Goal: Communication & Community: Participate in discussion

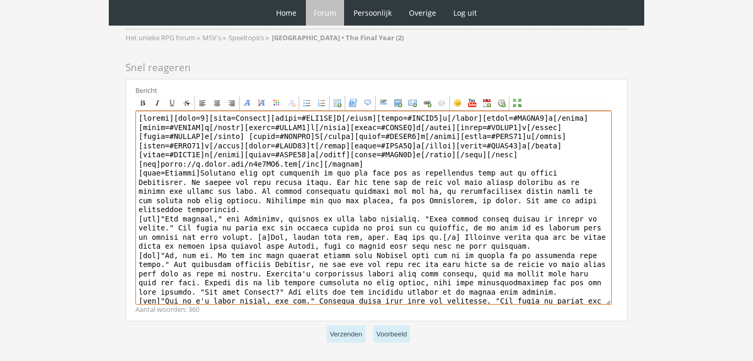
scroll to position [49, 0]
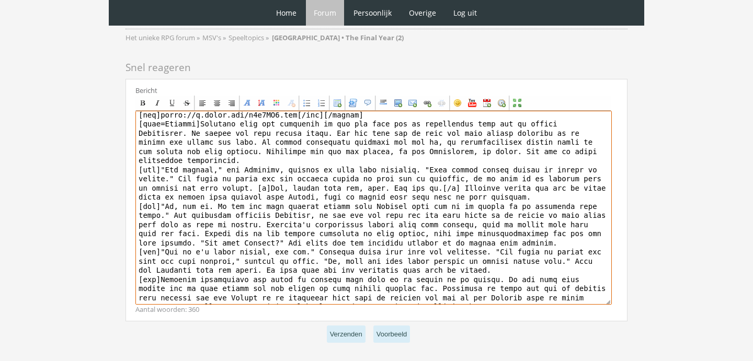
click at [455, 288] on textarea at bounding box center [373, 208] width 477 height 194
click at [495, 290] on textarea at bounding box center [373, 208] width 477 height 194
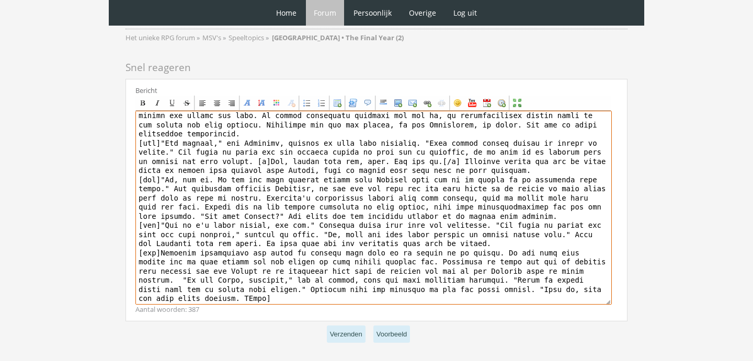
scroll to position [70, 0]
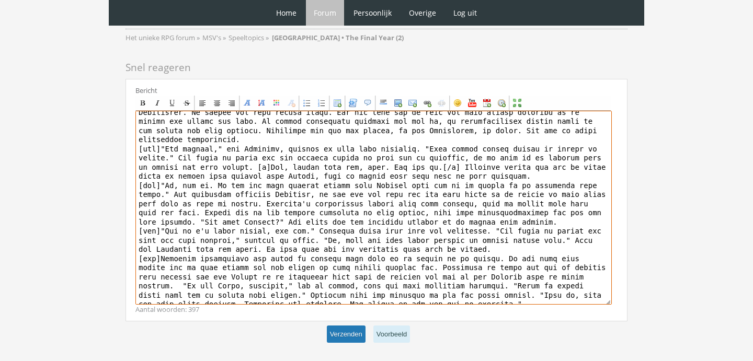
type textarea "[center][size=7][font=[US_STATE]][color=#FFB0FA]I[/color][color=#FFAFF1]s[/colo…"
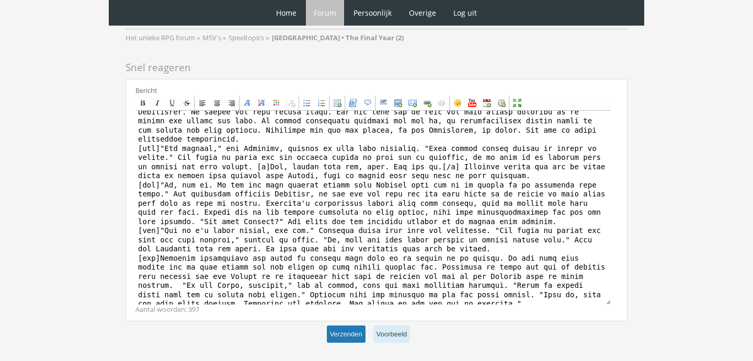
click at [347, 328] on button "Verzenden" at bounding box center [346, 334] width 39 height 17
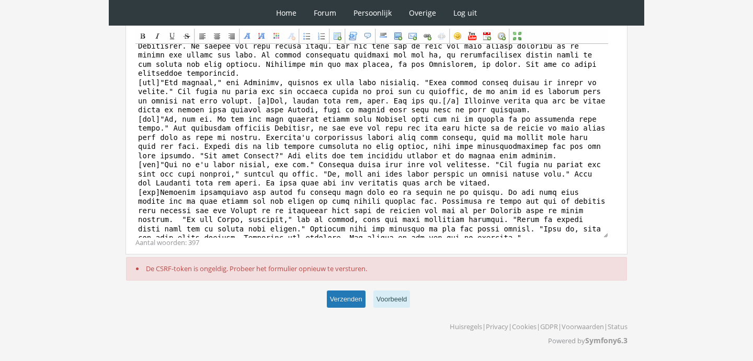
scroll to position [168, 0]
click at [345, 294] on button "Verzenden" at bounding box center [346, 299] width 39 height 17
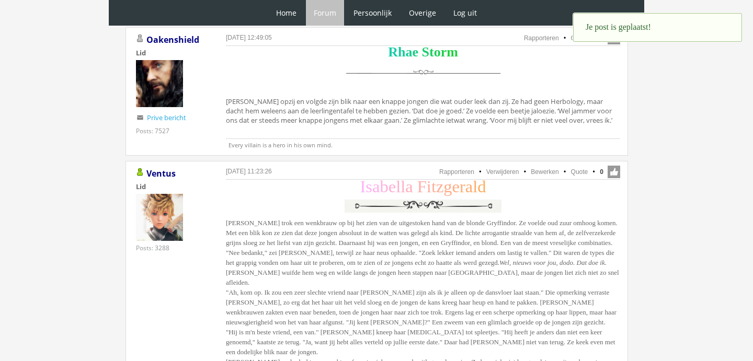
scroll to position [1039, 0]
click at [548, 169] on link "Bewerken" at bounding box center [545, 172] width 28 height 7
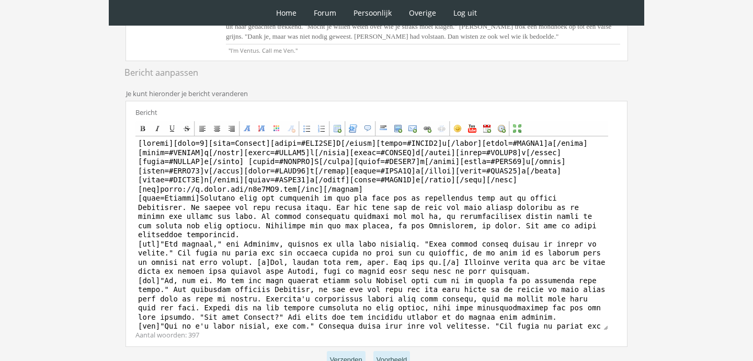
scroll to position [392, 0]
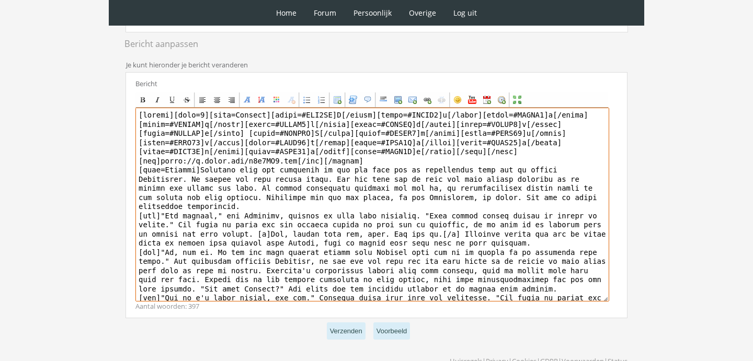
click at [379, 169] on textarea at bounding box center [372, 205] width 474 height 194
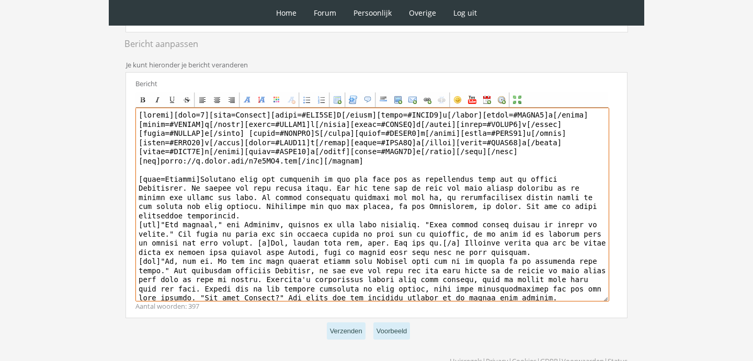
click at [520, 161] on textarea at bounding box center [372, 205] width 474 height 194
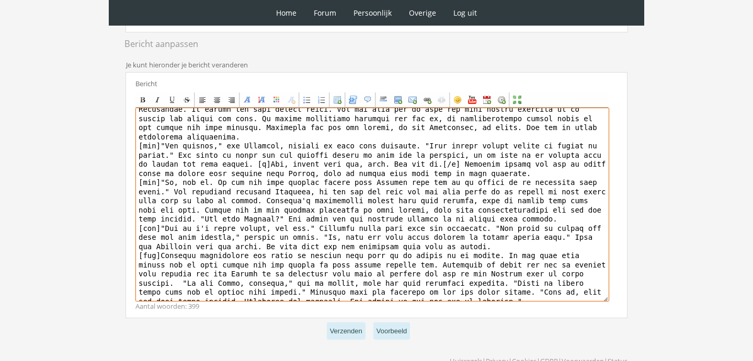
scroll to position [97, 0]
drag, startPoint x: 395, startPoint y: 302, endPoint x: 380, endPoint y: 301, distance: 15.2
click at [380, 302] on textarea at bounding box center [372, 205] width 474 height 194
click at [510, 302] on textarea at bounding box center [372, 205] width 474 height 194
click at [539, 301] on textarea at bounding box center [372, 205] width 474 height 194
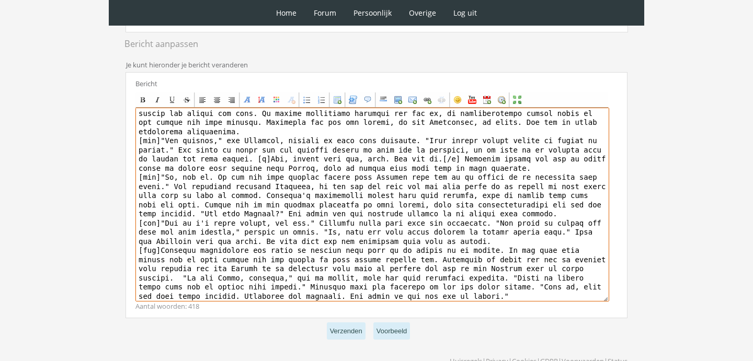
scroll to position [115, 0]
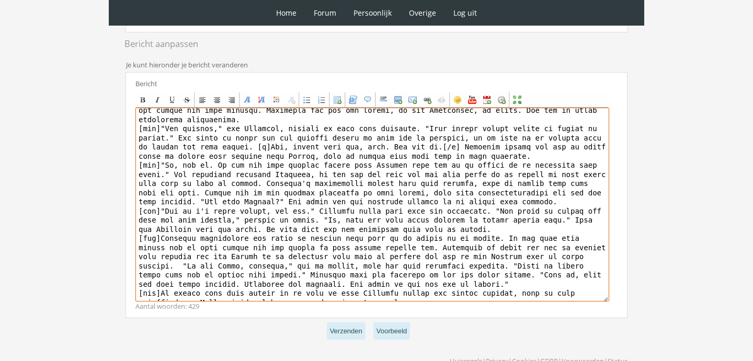
click at [324, 293] on textarea at bounding box center [372, 205] width 474 height 194
click at [184, 269] on textarea at bounding box center [372, 205] width 474 height 194
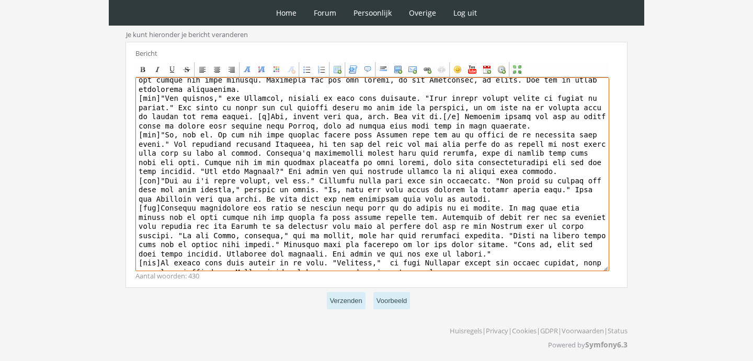
scroll to position [423, 0]
click at [378, 265] on textarea at bounding box center [372, 174] width 474 height 194
click at [516, 271] on textarea at bounding box center [372, 174] width 474 height 194
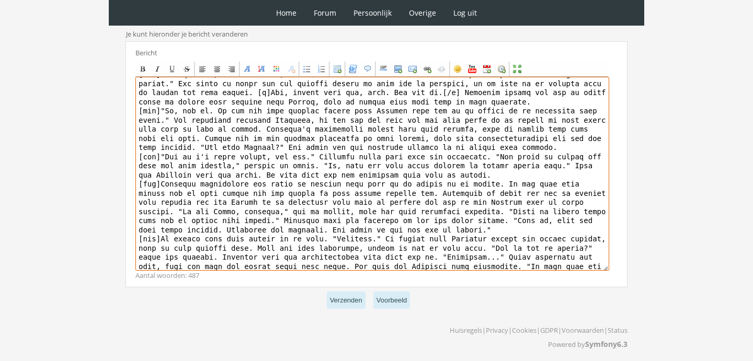
scroll to position [150, 0]
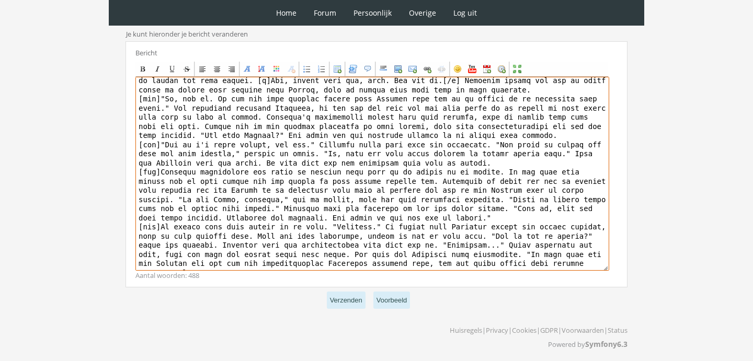
click at [554, 263] on textarea at bounding box center [372, 174] width 474 height 194
click at [236, 271] on textarea at bounding box center [372, 174] width 474 height 194
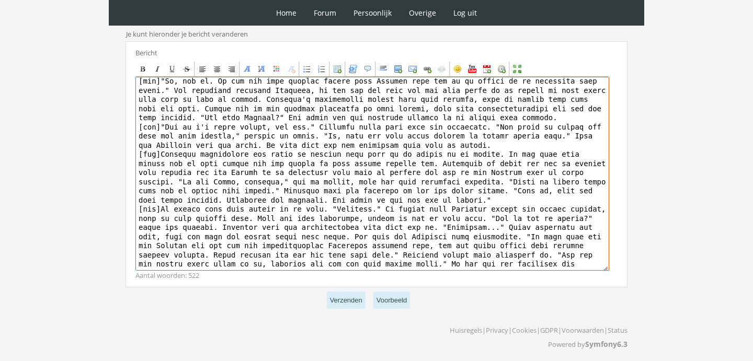
scroll to position [159, 0]
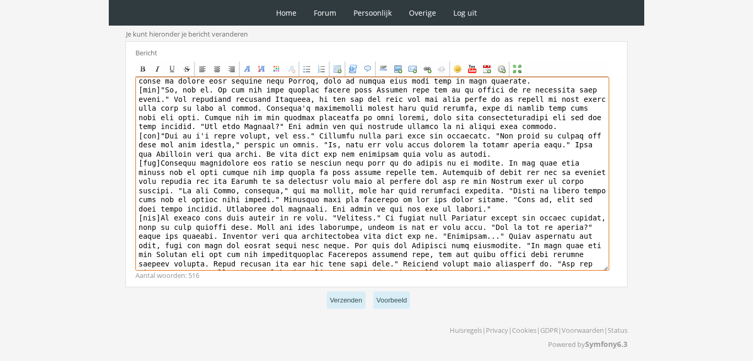
click at [556, 266] on textarea at bounding box center [372, 174] width 474 height 194
click at [542, 271] on textarea at bounding box center [372, 174] width 474 height 194
type textarea "[center][size=7][font=Georgia][color=#FFB0FA]I[/color][color=#FFAFF1]s[/color][…"
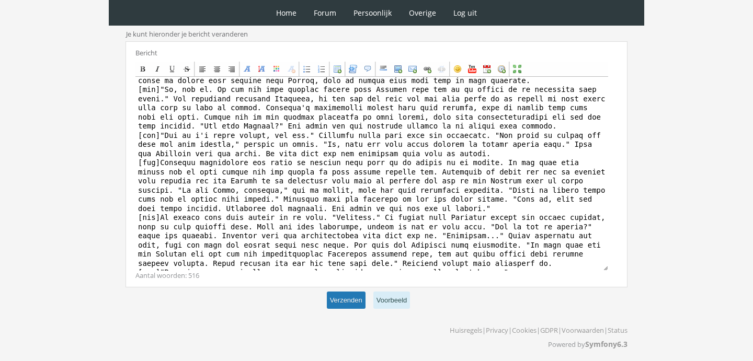
click at [349, 309] on button "Verzenden" at bounding box center [346, 300] width 39 height 17
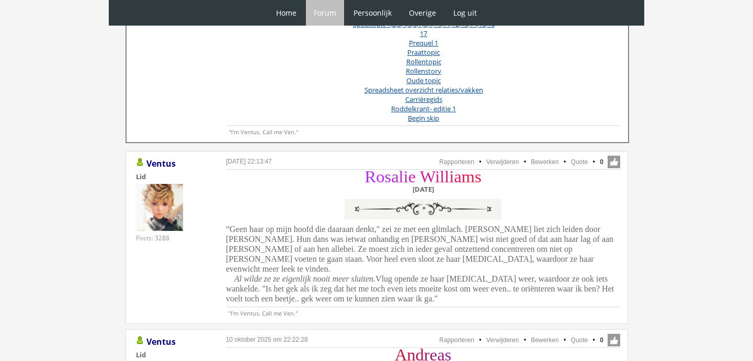
scroll to position [433, 0]
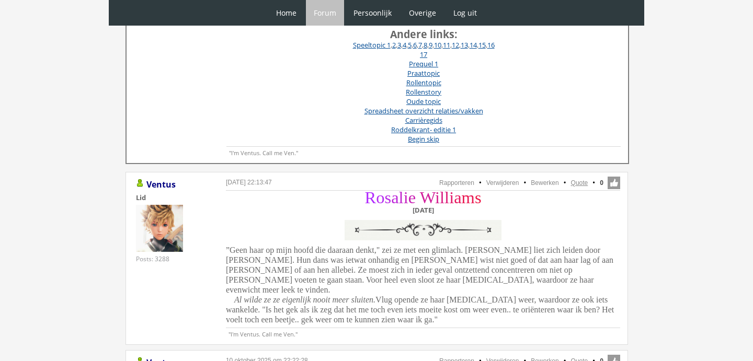
click at [582, 182] on link "Quote" at bounding box center [579, 182] width 17 height 7
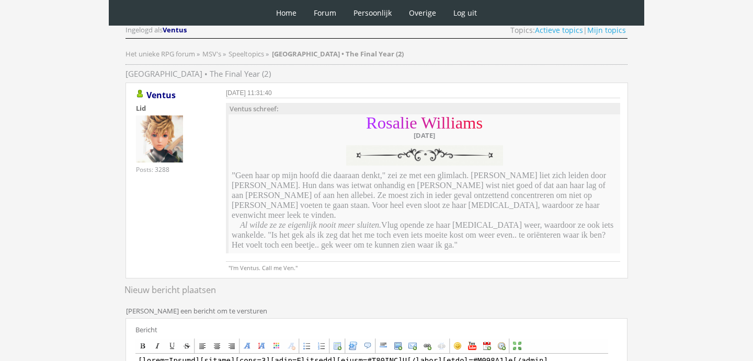
scroll to position [149, 0]
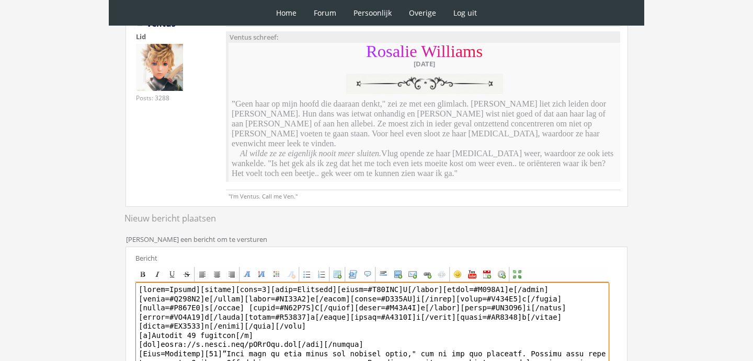
drag, startPoint x: 200, startPoint y: 280, endPoint x: 144, endPoint y: 271, distance: 57.2
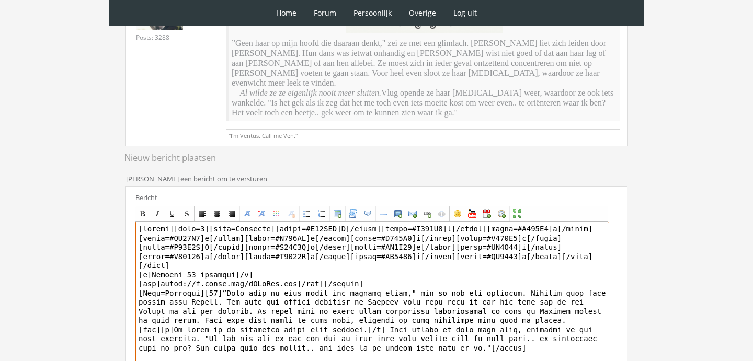
scroll to position [326, 0]
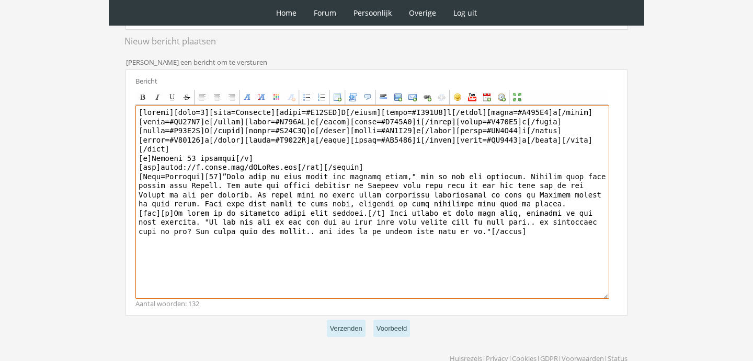
drag, startPoint x: 225, startPoint y: 281, endPoint x: 425, endPoint y: 403, distance: 234.1
click at [425, 361] on html "0 Home Forum Forum index Actieve topics Mijn topics Persoonlijk Profiel Prive b…" at bounding box center [376, 34] width 753 height 720
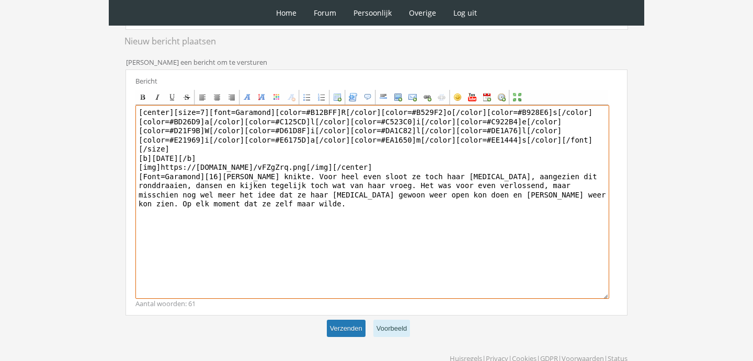
type textarea "[center][size=7][font=Garamond][color=#B12BFF]R[/color][color=#B529F2]o[/color]…"
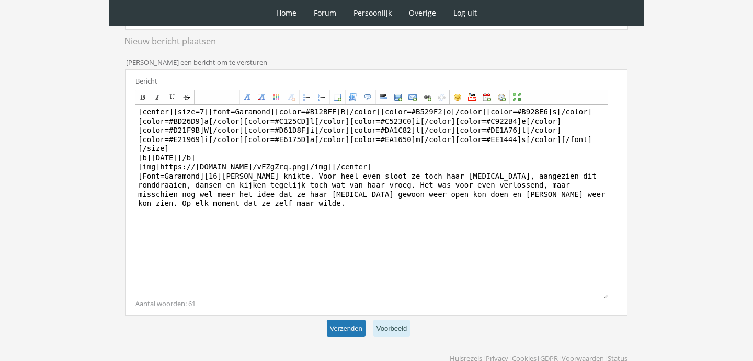
click at [345, 320] on button "Verzenden" at bounding box center [346, 328] width 39 height 17
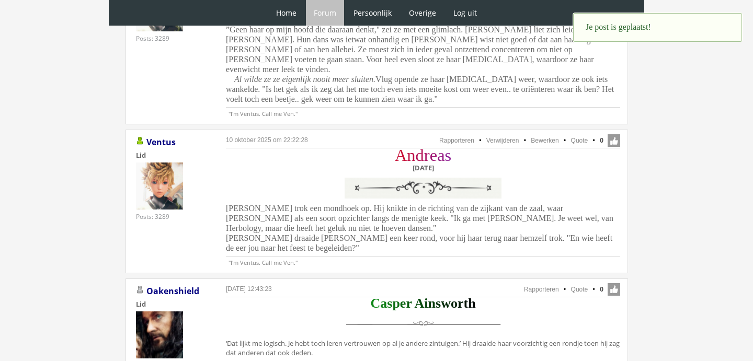
scroll to position [641, 0]
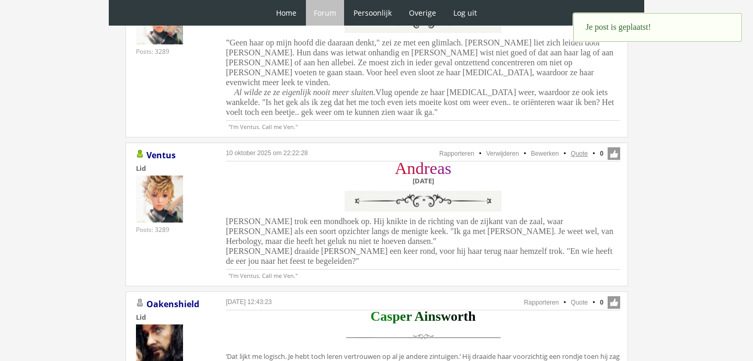
click at [579, 150] on link "Quote" at bounding box center [579, 153] width 17 height 7
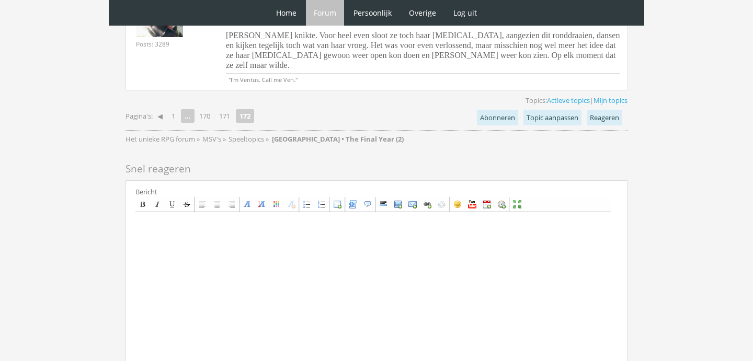
scroll to position [1747, 0]
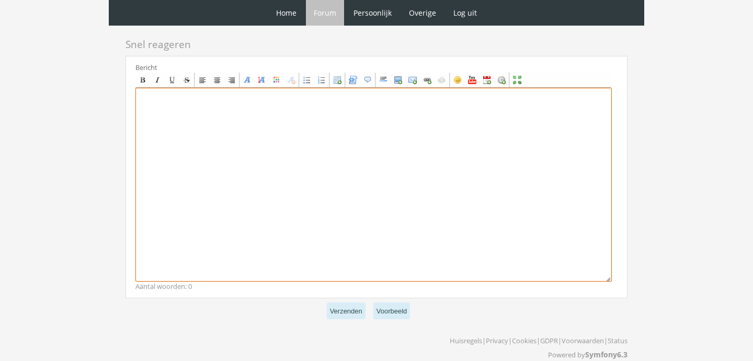
click at [234, 170] on textarea at bounding box center [373, 185] width 477 height 194
paste textarea "[center][size=7][font=Garamond][color=#C71139]A[/color][color=#BD1247]n[/color]…"
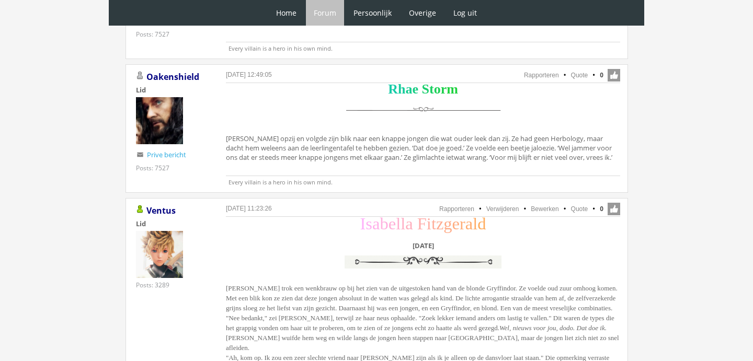
scroll to position [1703, 0]
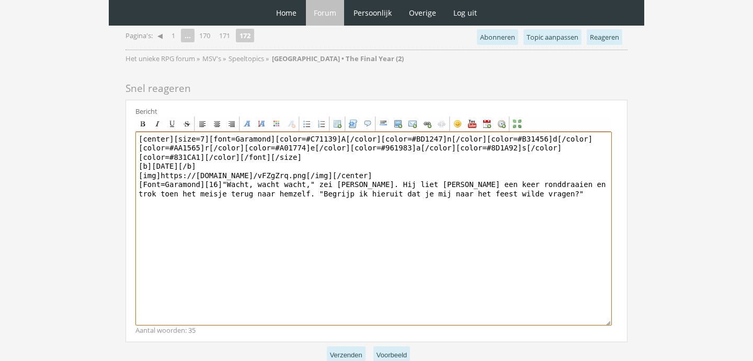
click at [226, 175] on textarea "[center][size=7][font=Garamond][color=#C71139]A[/color][color=#BD1247]n[/color]…" at bounding box center [373, 229] width 477 height 194
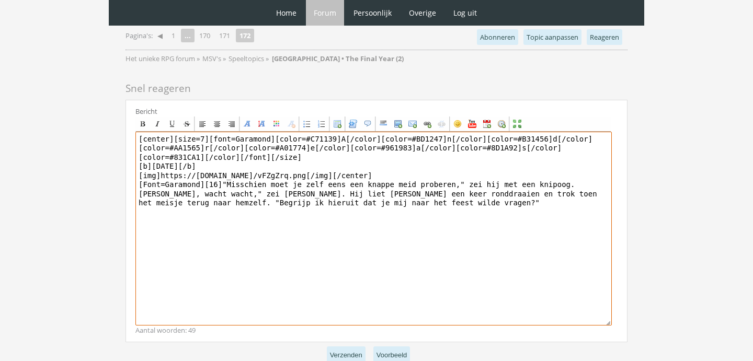
drag, startPoint x: 291, startPoint y: 181, endPoint x: 489, endPoint y: 172, distance: 197.9
click at [489, 173] on textarea "[center][size=7][font=Garamond][color=#C71139]A[/color][color=#BD1247]n[/color]…" at bounding box center [373, 229] width 477 height 194
click at [506, 176] on textarea "[center][size=7][font=Garamond][color=#C71139]A[/color][color=#BD1247]n[/color]…" at bounding box center [373, 229] width 477 height 194
drag, startPoint x: 578, startPoint y: 171, endPoint x: 287, endPoint y: 180, distance: 291.5
click at [286, 180] on textarea "[center][size=7][font=Garamond][color=#C71139]A[/color][color=#BD1247]n[/color]…" at bounding box center [373, 229] width 477 height 194
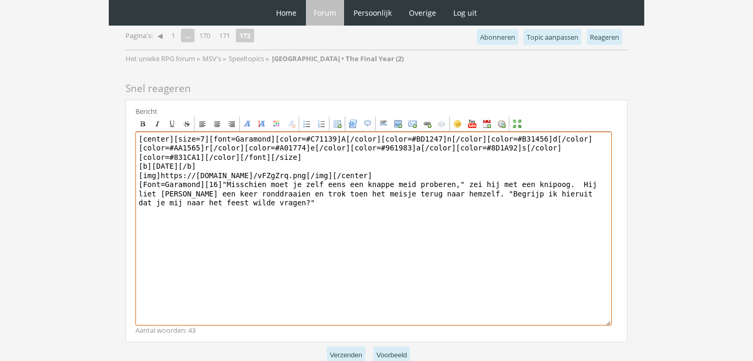
click at [472, 183] on textarea "[center][size=7][font=Garamond][color=#C71139]A[/color][color=#BD1247]n[/color]…" at bounding box center [373, 229] width 477 height 194
click at [583, 171] on textarea "[center][size=7][font=Garamond][color=#C71139]A[/color][color=#BD1247]n[/color]…" at bounding box center [373, 229] width 477 height 194
click at [466, 180] on textarea "[center][size=7][font=Garamond][color=#C71139]A[/color][color=#BD1247]n[/color]…" at bounding box center [373, 229] width 477 height 194
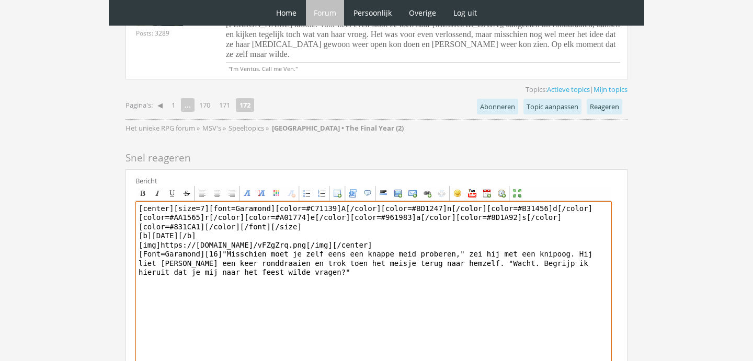
scroll to position [1635, 0]
click at [577, 239] on textarea "[center][size=7][font=Garamond][color=#C71139]A[/color][color=#BD1247]n[/color]…" at bounding box center [373, 297] width 477 height 194
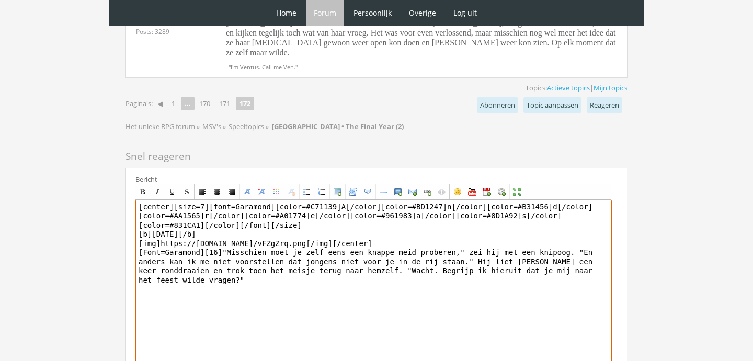
click at [381, 256] on textarea "[center][size=7][font=Garamond][color=#C71139]A[/color][color=#BD1247]n[/color]…" at bounding box center [373, 297] width 477 height 194
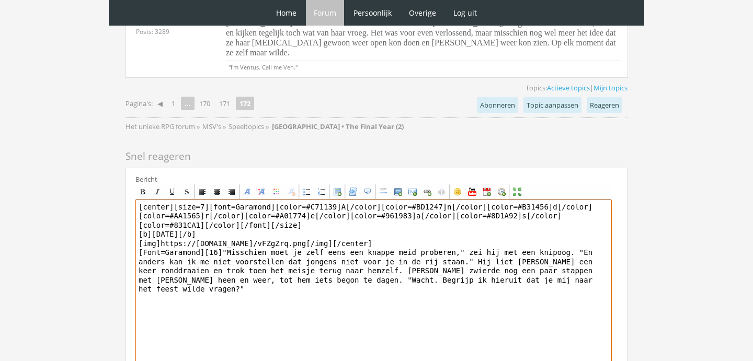
click at [604, 267] on textarea "[center][size=7][font=Garamond][color=#C71139]A[/color][color=#BD1247]n[/color]…" at bounding box center [373, 297] width 477 height 194
click at [600, 273] on textarea "[center][size=7][font=Garamond][color=#C71139]A[/color][color=#BD1247]n[/color]…" at bounding box center [373, 297] width 477 height 194
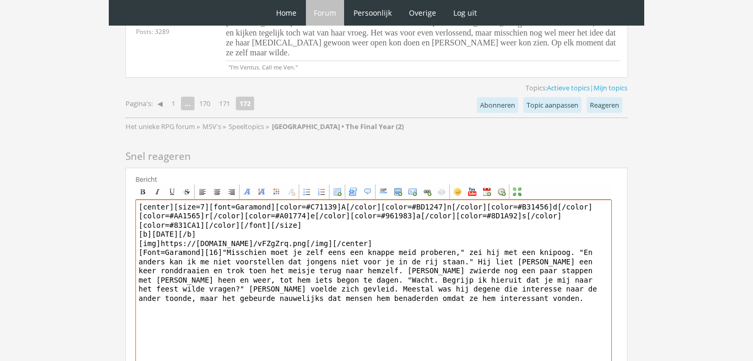
click at [299, 282] on textarea "[center][size=7][font=Garamond][color=#C71139]A[/color][color=#BD1247]n[/color]…" at bounding box center [373, 297] width 477 height 194
click at [474, 287] on textarea "[center][size=7][font=Garamond][color=#C71139]A[/color][color=#BD1247]n[/color]…" at bounding box center [373, 297] width 477 height 194
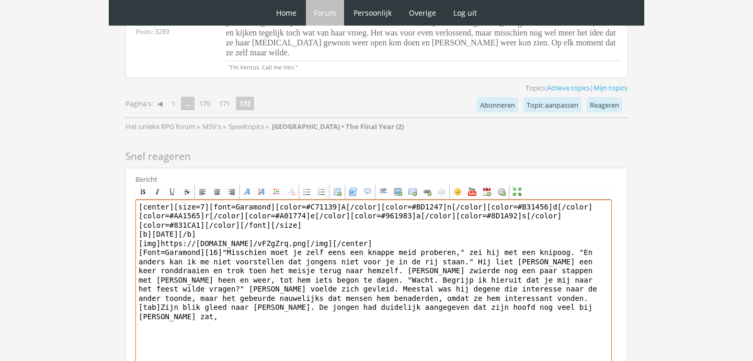
type textarea "[center][size=7][font=Garamond][color=#C71139]A[/color][color=#BD1247]n[/color]…"
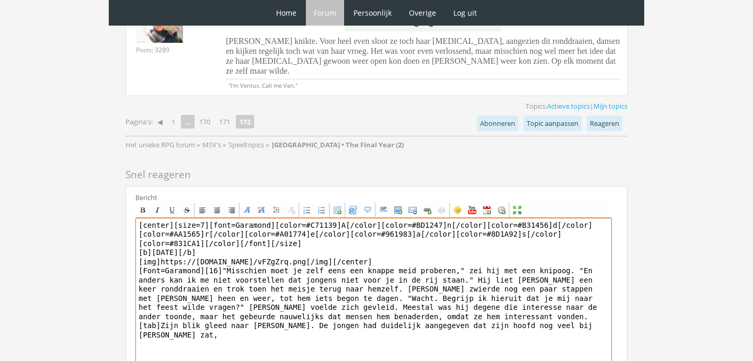
scroll to position [1606, 0]
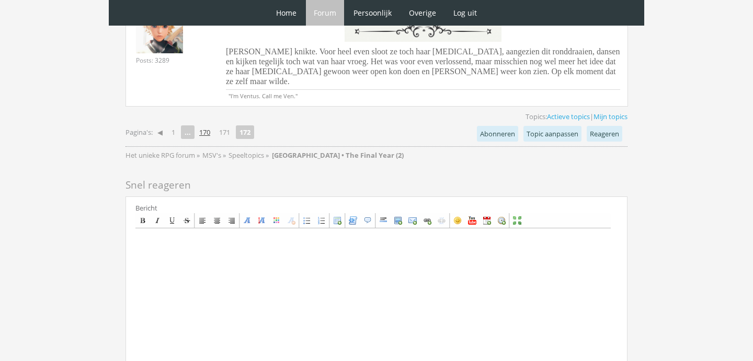
click at [211, 125] on link "170" at bounding box center [204, 132] width 19 height 15
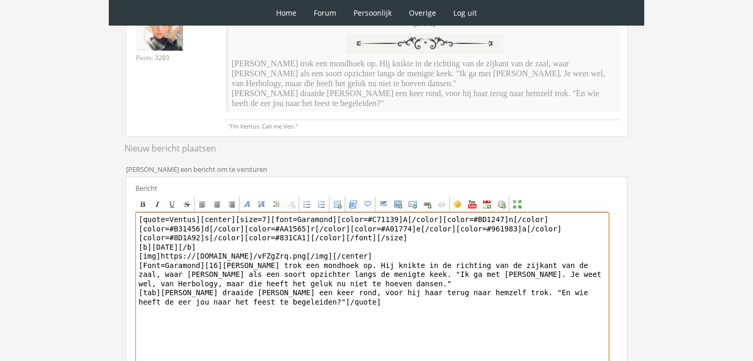
scroll to position [211, 0]
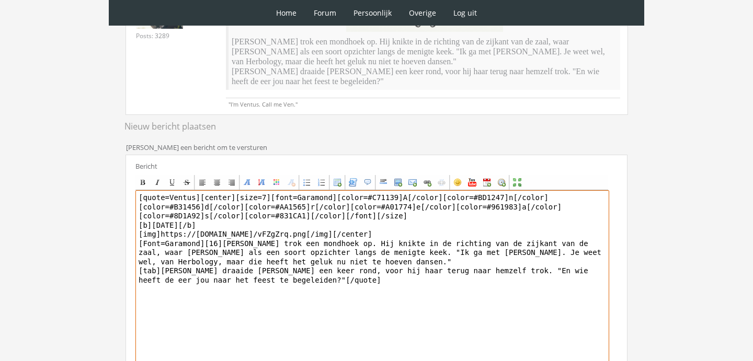
drag, startPoint x: 201, startPoint y: 199, endPoint x: 224, endPoint y: 237, distance: 44.3
click at [224, 237] on textarea "[quote=Ventus][center][size=7][font=Garamond][color=#C71139]A[/color][color=#BD…" at bounding box center [372, 287] width 474 height 194
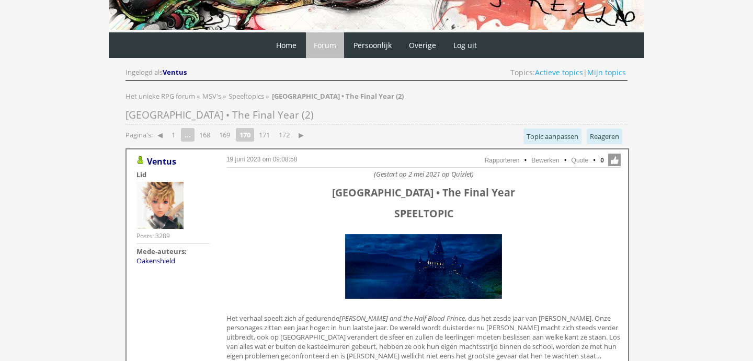
scroll to position [35, 0]
click at [211, 131] on link "168" at bounding box center [204, 135] width 19 height 15
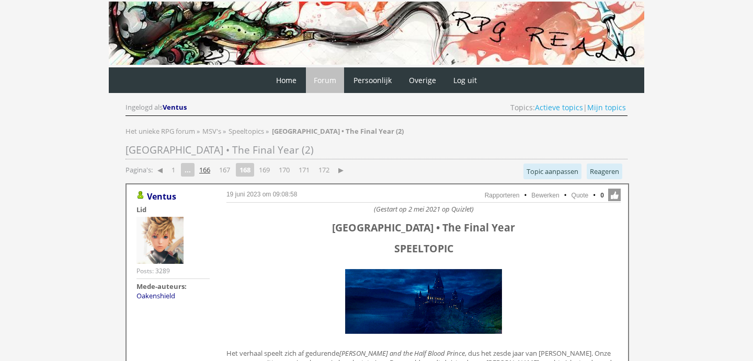
click at [211, 167] on link "166" at bounding box center [204, 170] width 19 height 15
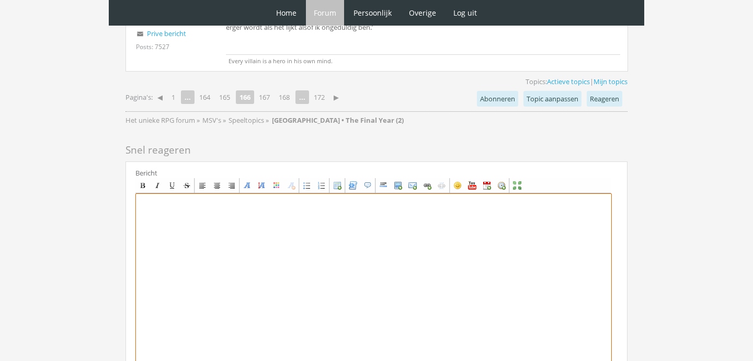
scroll to position [2577, 0]
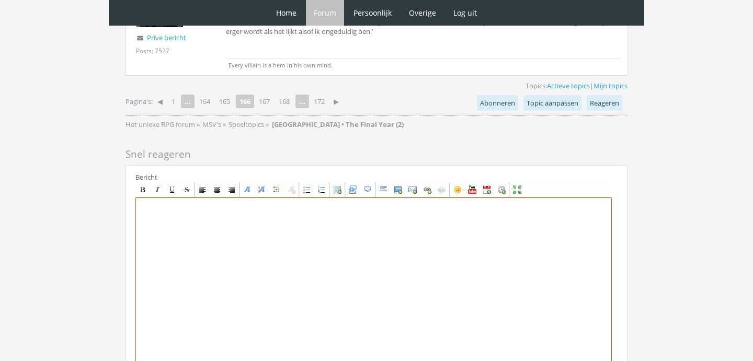
click at [333, 241] on textarea at bounding box center [373, 295] width 477 height 194
paste textarea "[center][size=7][font=Garamond][color=#C71139]A[/color][color=#BD1247]n[/color]…"
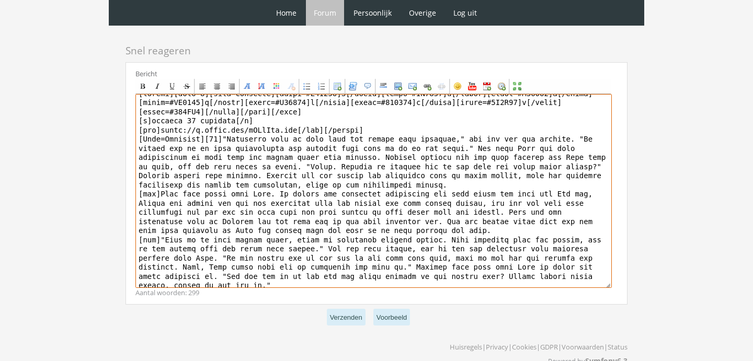
scroll to position [2680, 0]
type textarea "[center][size=7][font=Garamond][color=#C71139]A[/color][color=#BD1247]n[/color]…"
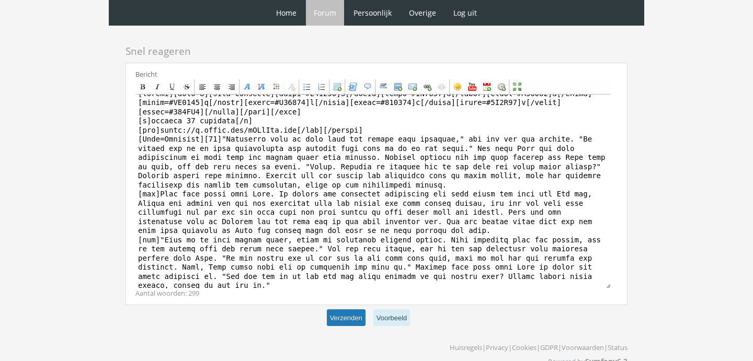
click at [349, 310] on button "Verzenden" at bounding box center [346, 318] width 39 height 17
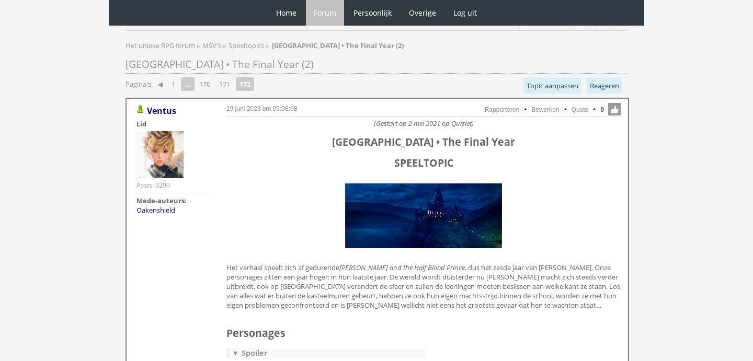
scroll to position [55, 0]
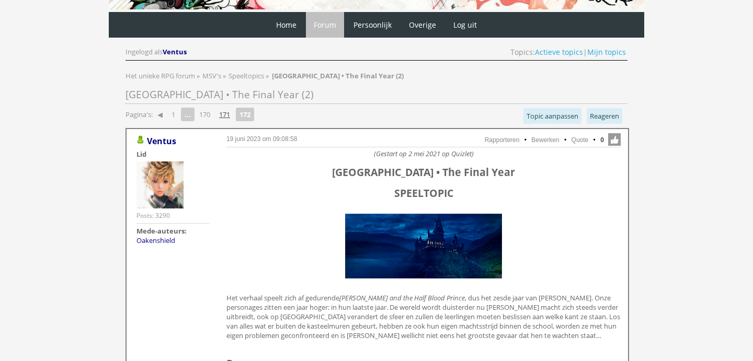
click at [226, 113] on link "171" at bounding box center [224, 114] width 19 height 15
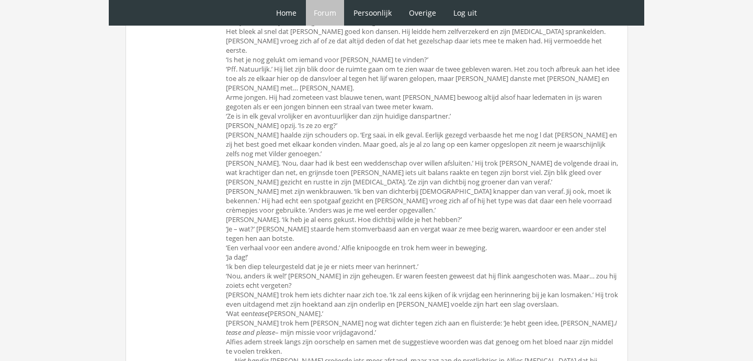
scroll to position [2584, 0]
